Goal: Information Seeking & Learning: Learn about a topic

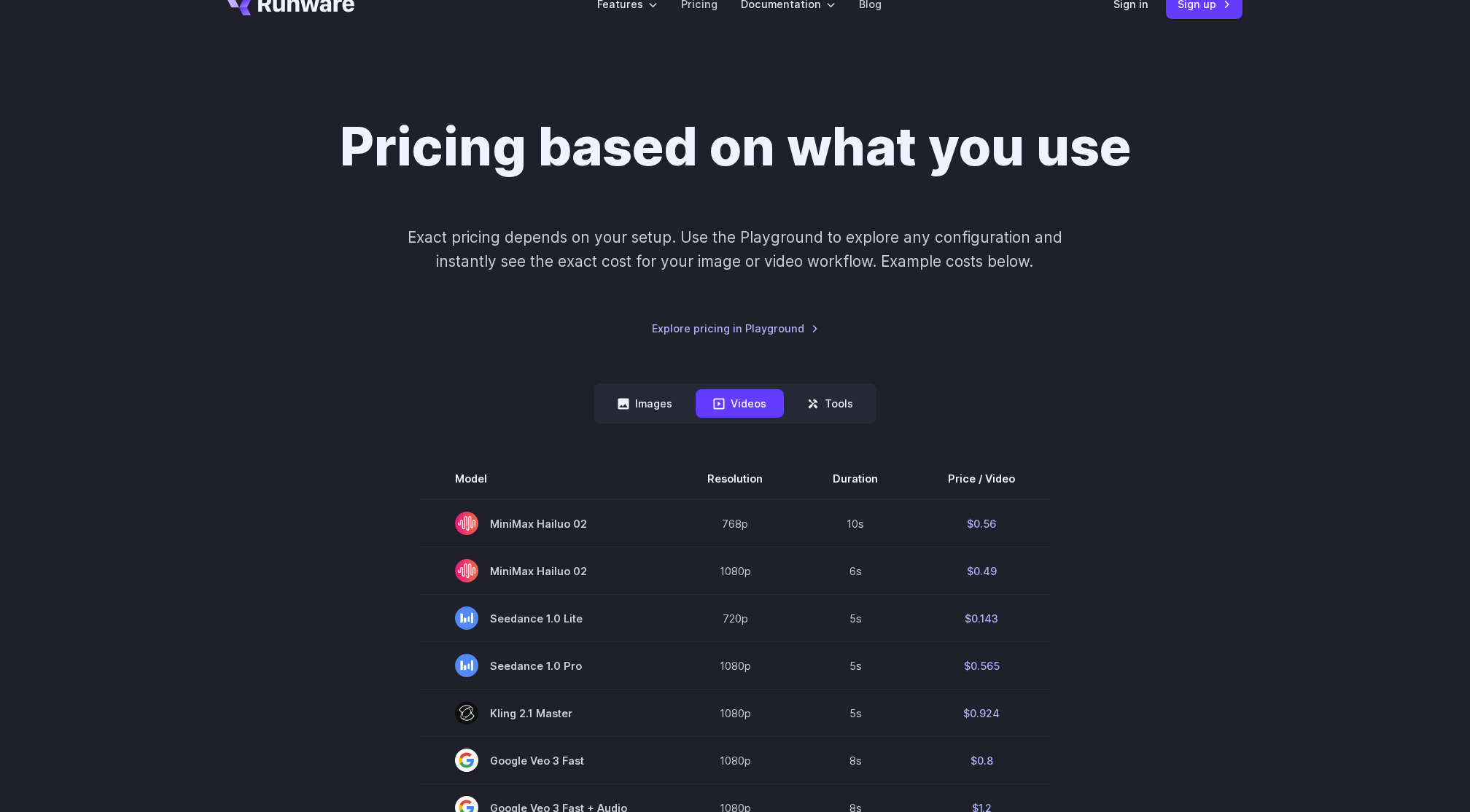
scroll to position [489, 0]
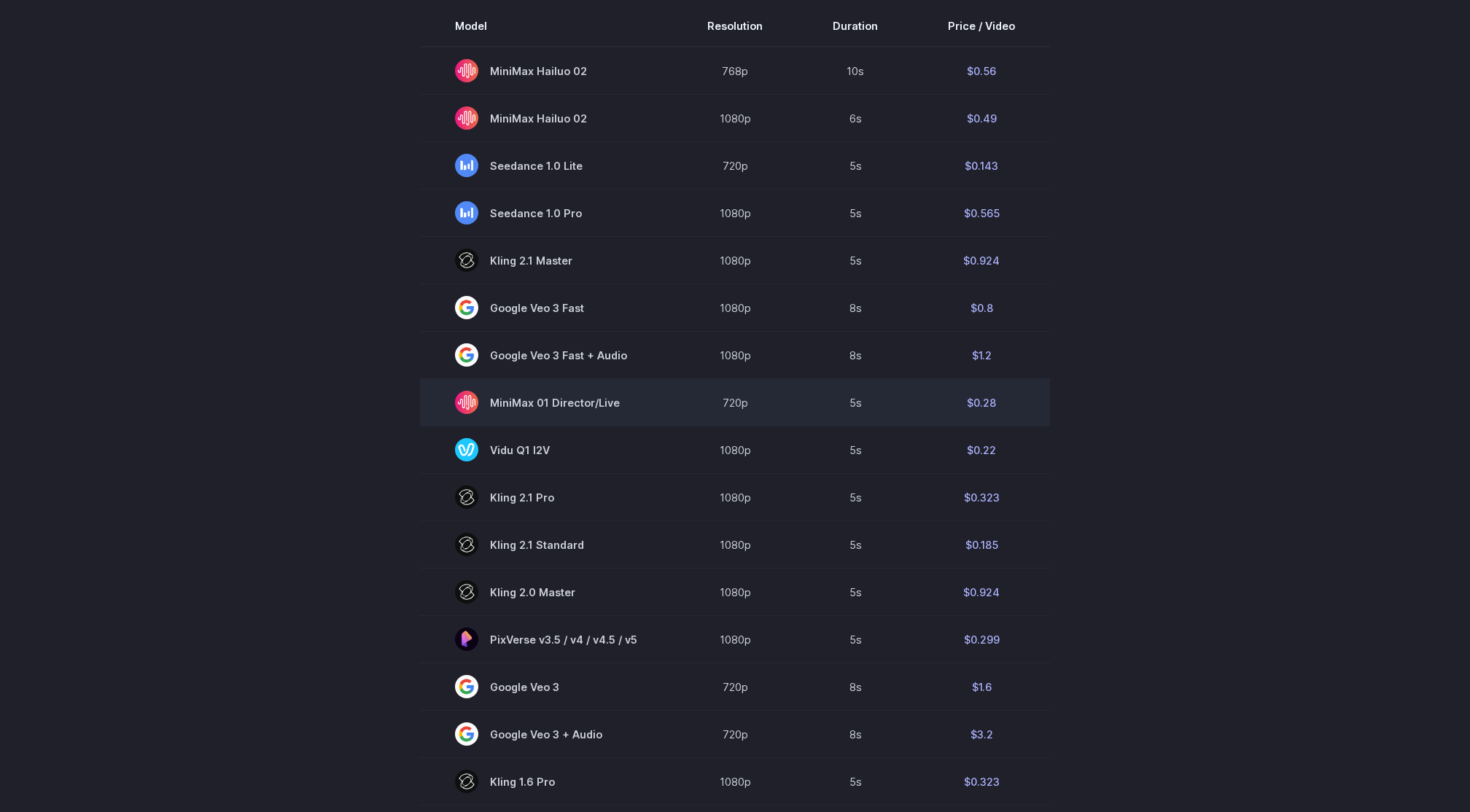
click at [985, 407] on td "$0.28" at bounding box center [981, 402] width 137 height 47
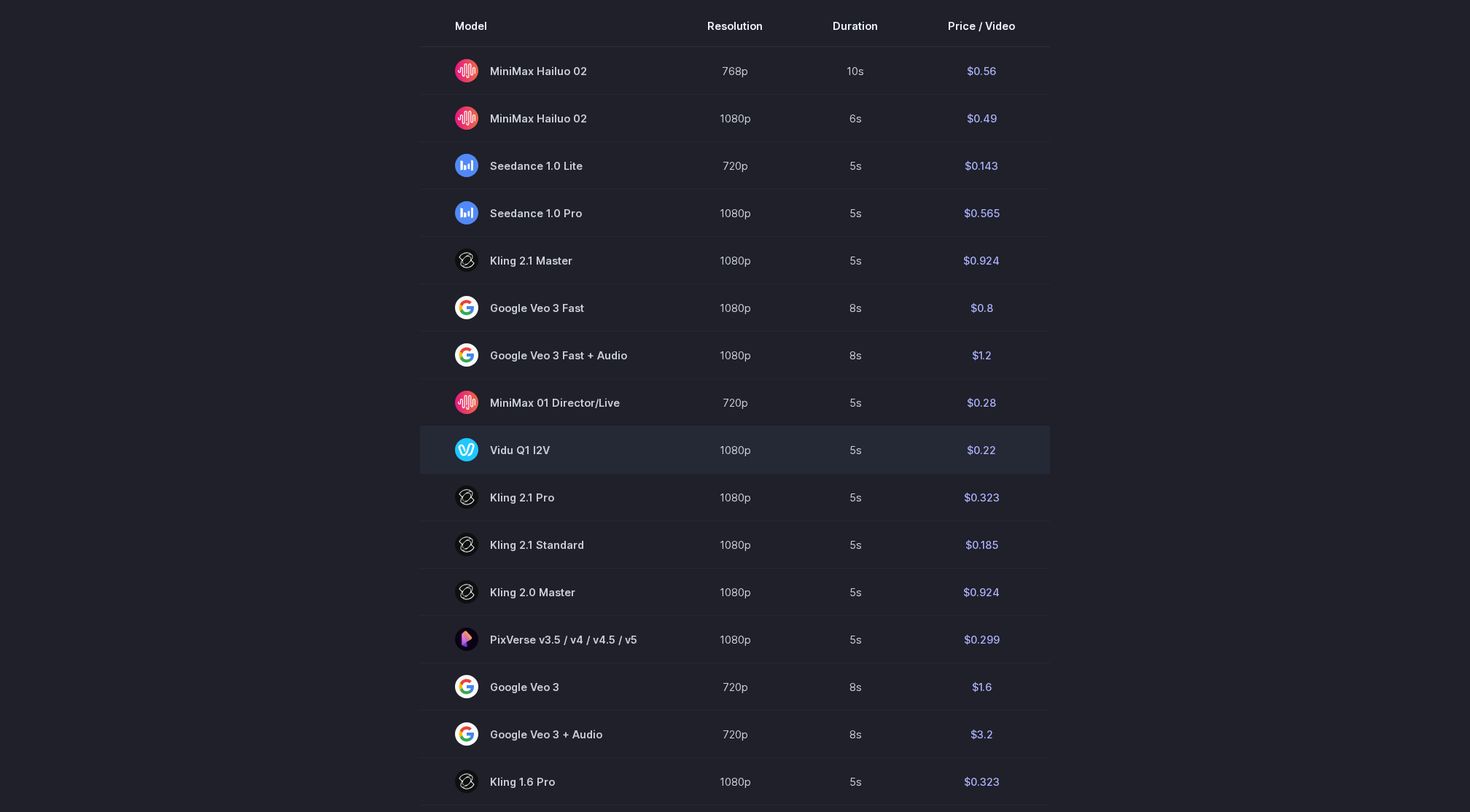
click at [985, 460] on td "$0.22" at bounding box center [981, 449] width 137 height 47
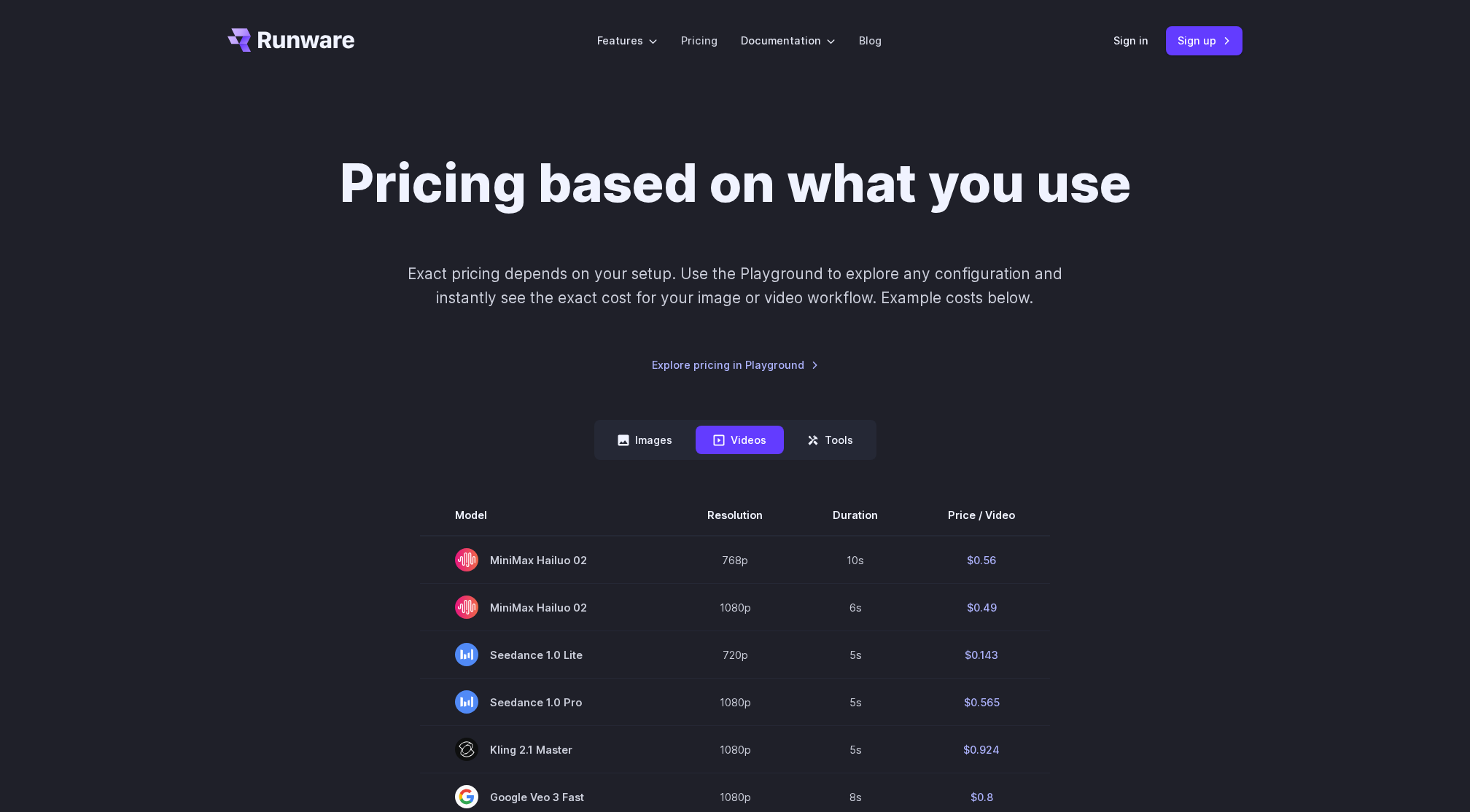
scroll to position [11, 0]
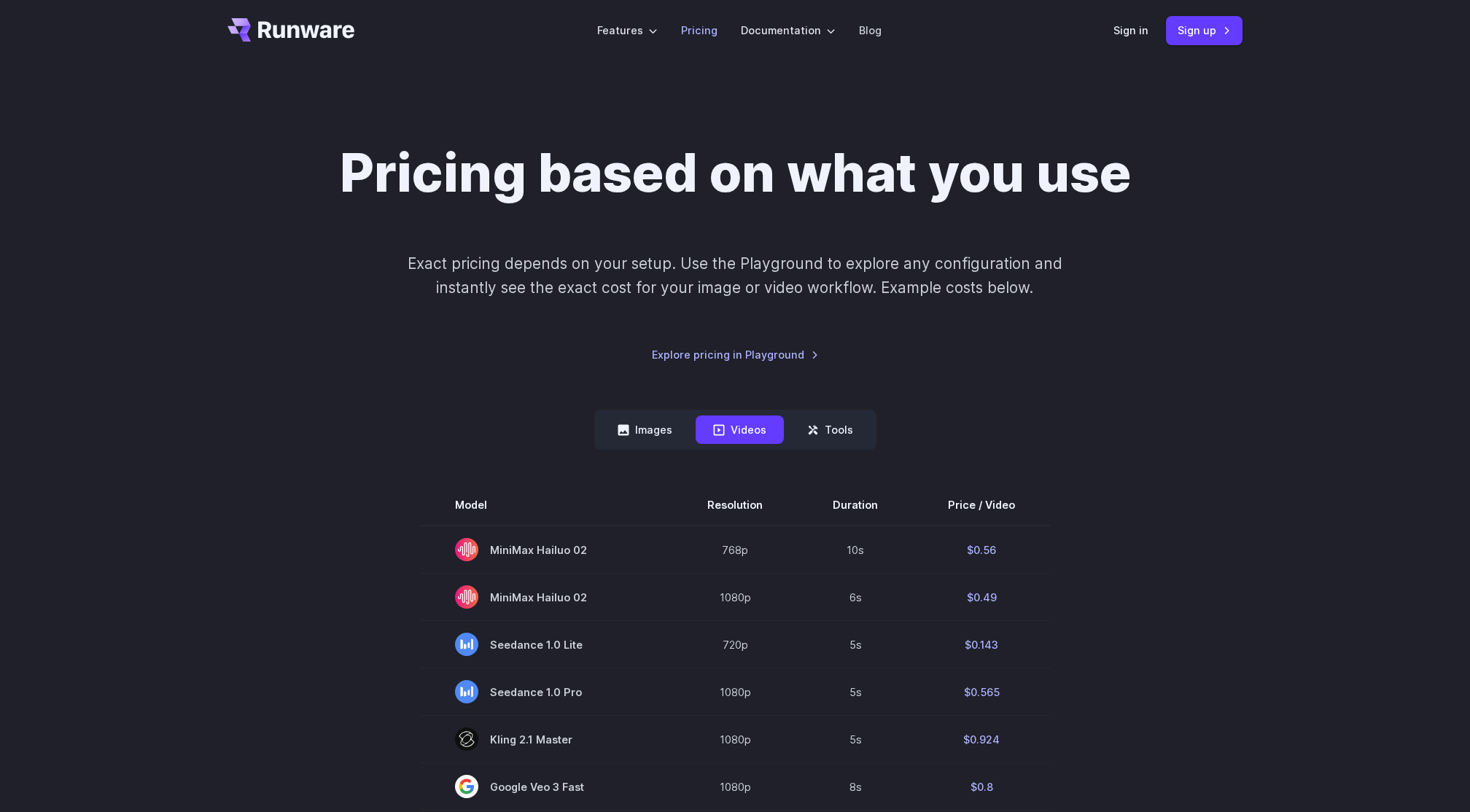
click at [694, 32] on link "Pricing" at bounding box center [699, 30] width 37 height 16
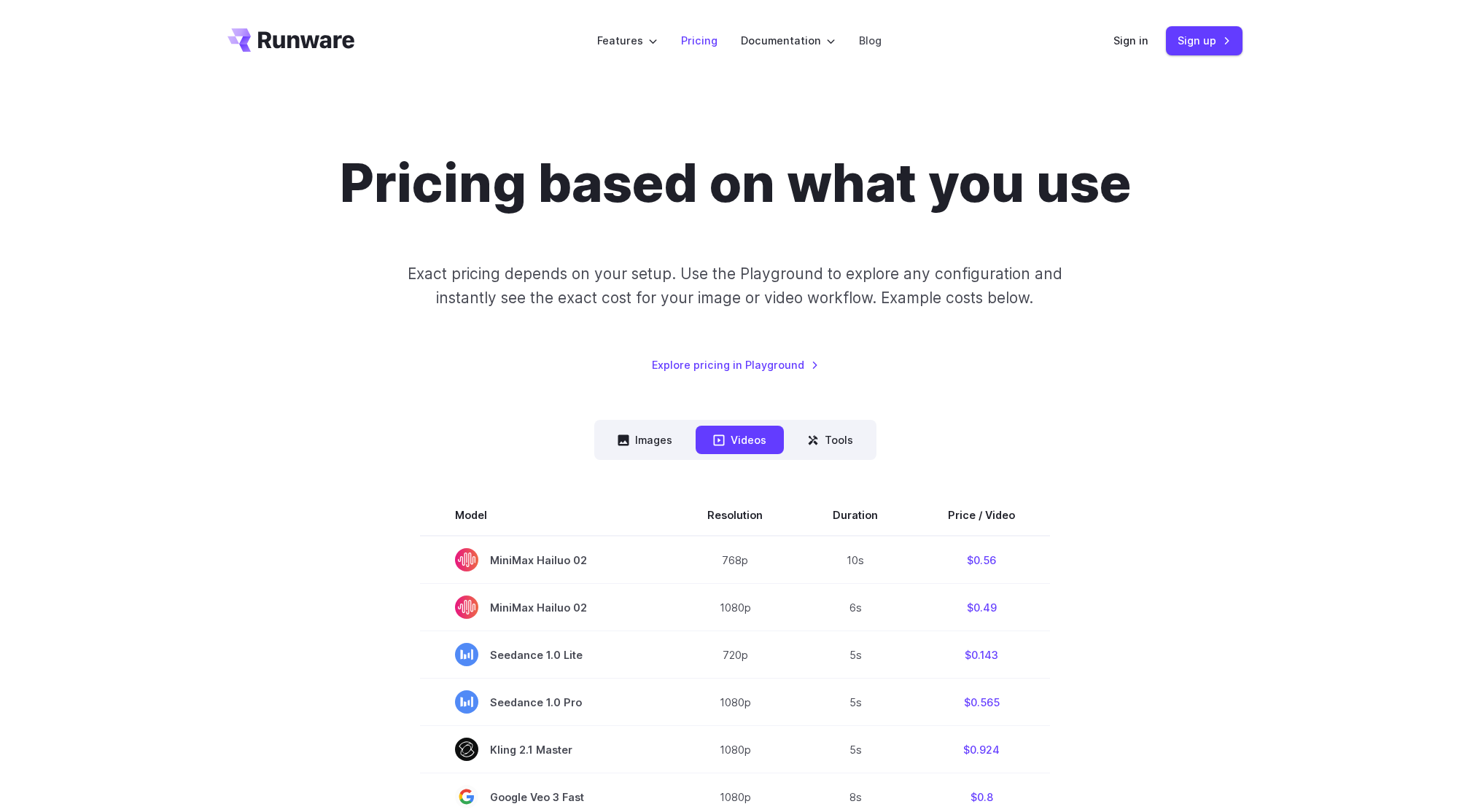
click at [706, 37] on link "Pricing" at bounding box center [699, 40] width 37 height 16
click at [705, 46] on link "Pricing" at bounding box center [699, 40] width 37 height 16
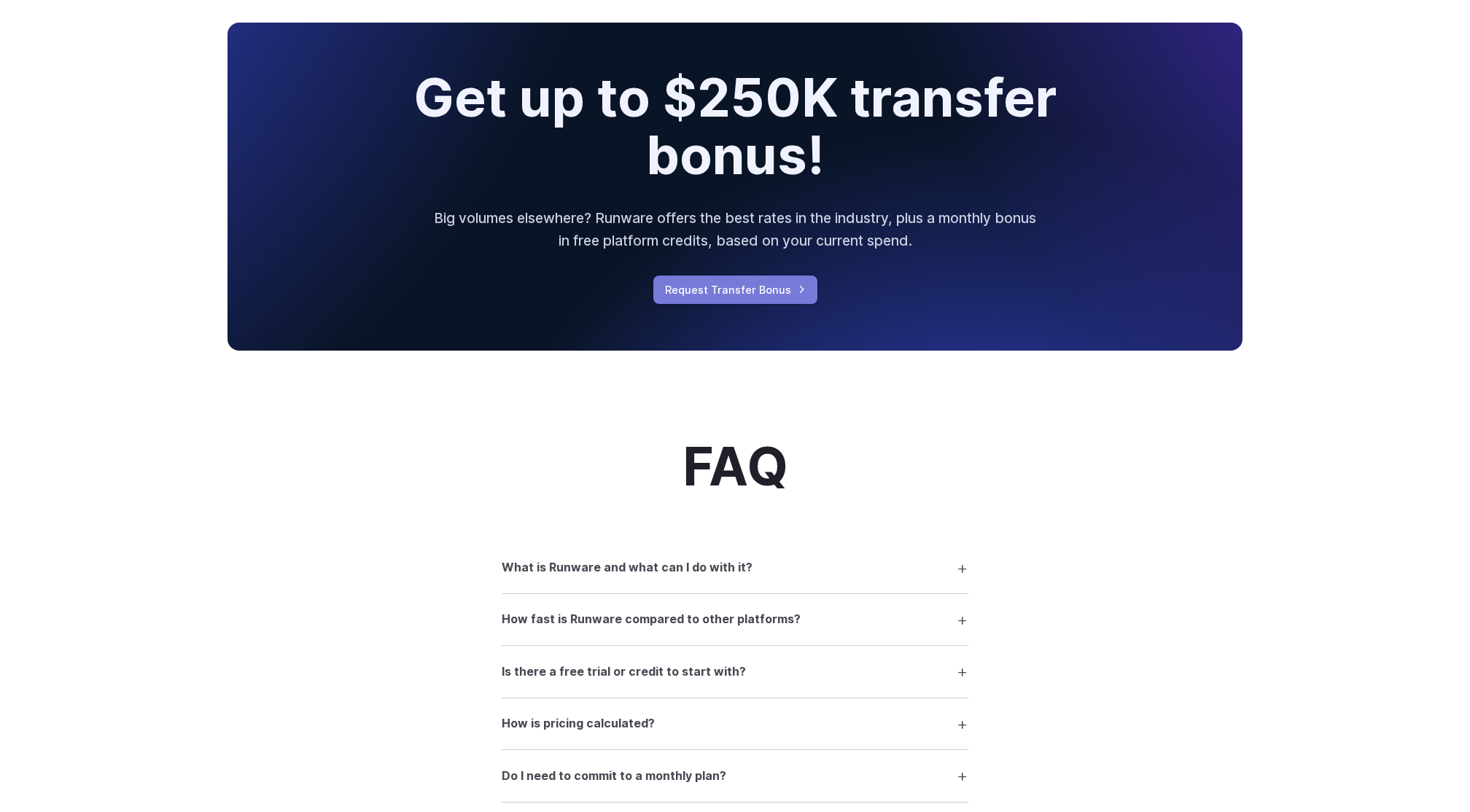
scroll to position [1596, 0]
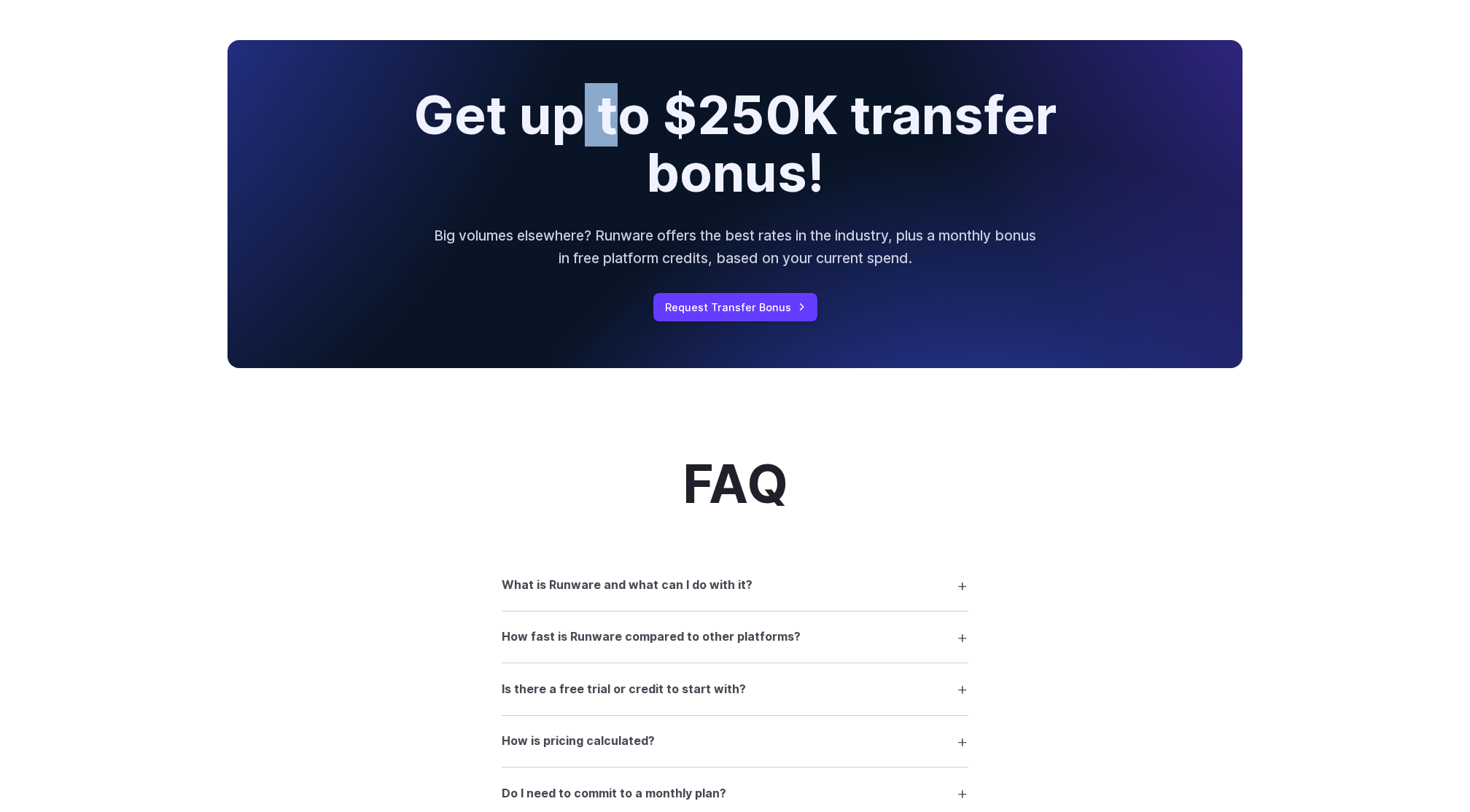
drag, startPoint x: 611, startPoint y: 130, endPoint x: 589, endPoint y: 130, distance: 22.0
click at [589, 130] on h2 "Get up to $250K transfer bonus!" at bounding box center [734, 144] width 737 height 115
drag, startPoint x: 578, startPoint y: 127, endPoint x: 599, endPoint y: 127, distance: 21.0
click at [599, 127] on h2 "Get up to $250K transfer bonus!" at bounding box center [734, 144] width 737 height 115
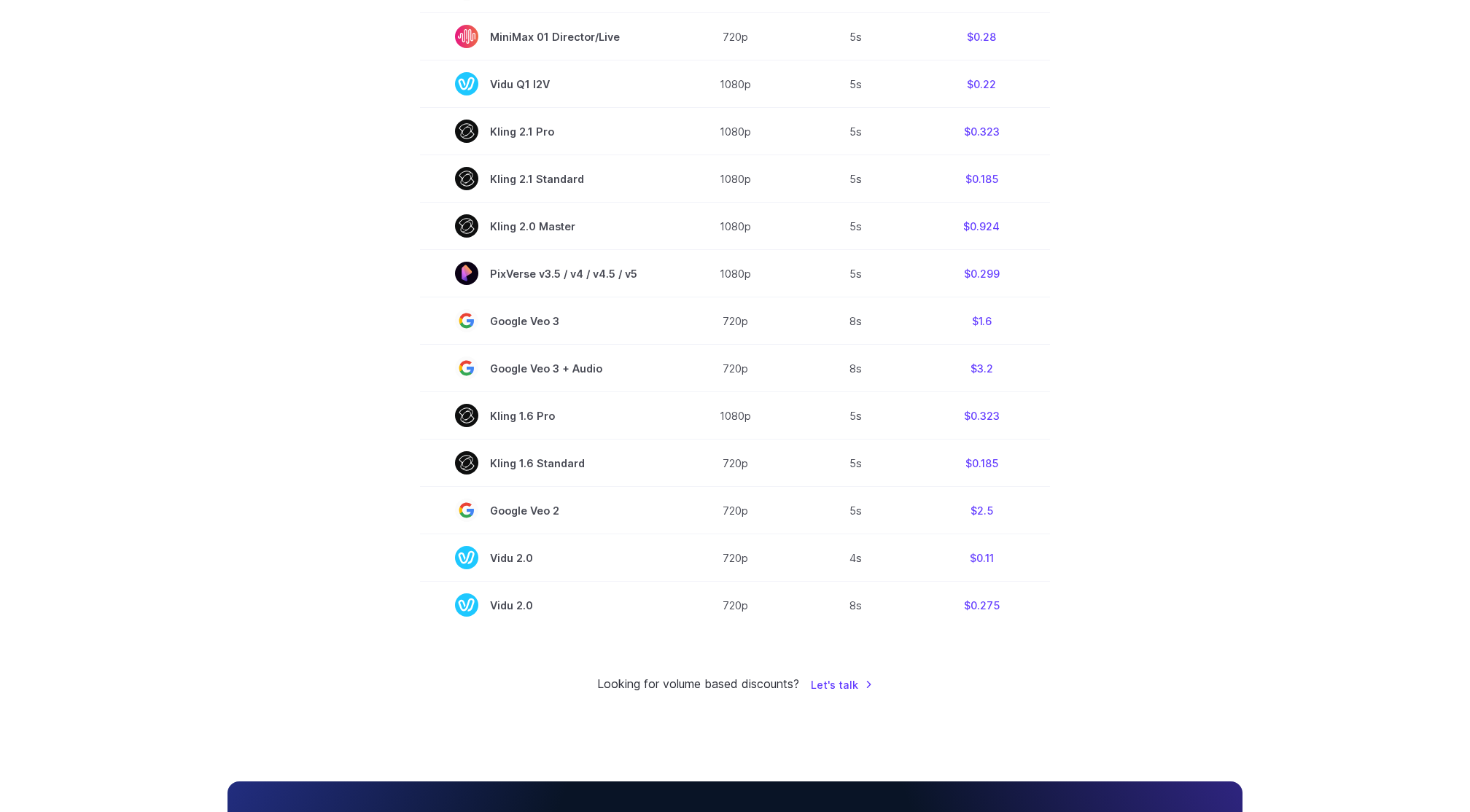
scroll to position [0, 0]
